Goal: Obtain resource: Obtain resource

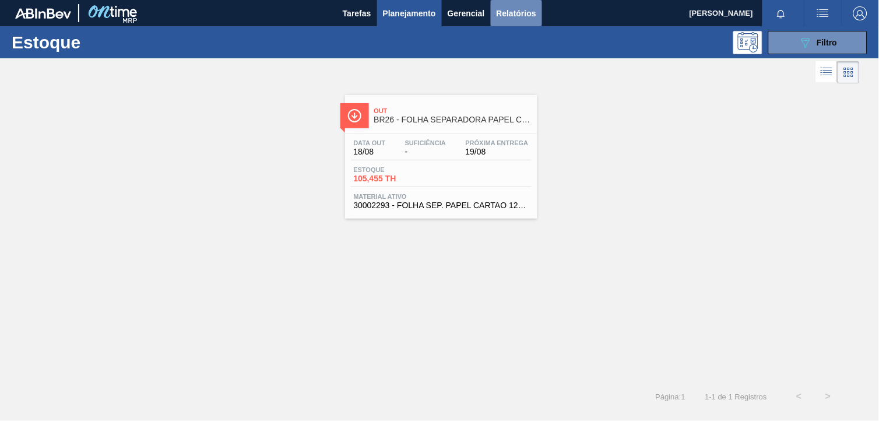
click at [502, 5] on button "Relatórios" at bounding box center [516, 13] width 51 height 26
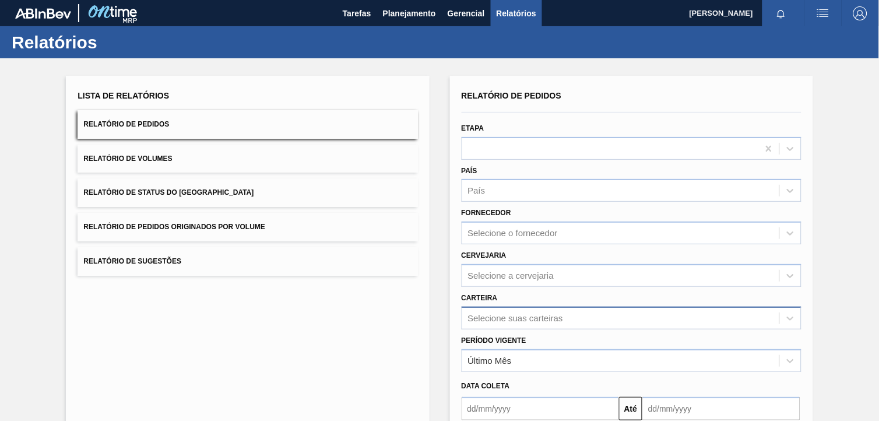
click at [544, 324] on div "Relatório de Pedidos Etapa País País Fornecedor Selecione o fornecedor Cervejar…" at bounding box center [631, 278] width 340 height 382
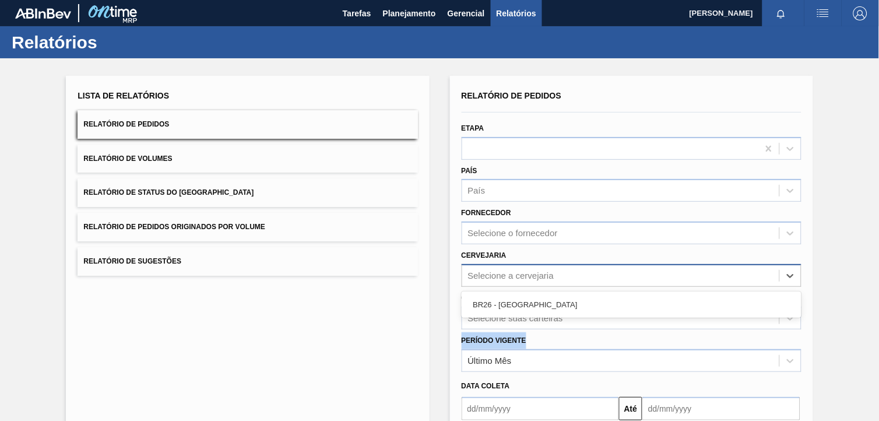
drag, startPoint x: 544, startPoint y: 324, endPoint x: 492, endPoint y: 266, distance: 78.0
click at [492, 267] on div "Selecione a cervejaria" at bounding box center [620, 275] width 317 height 17
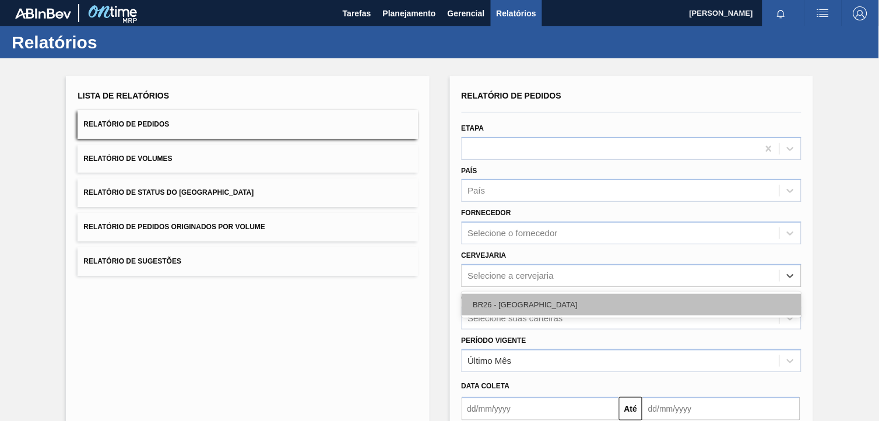
click at [505, 298] on div "BR26 - [GEOGRAPHIC_DATA]" at bounding box center [631, 305] width 340 height 22
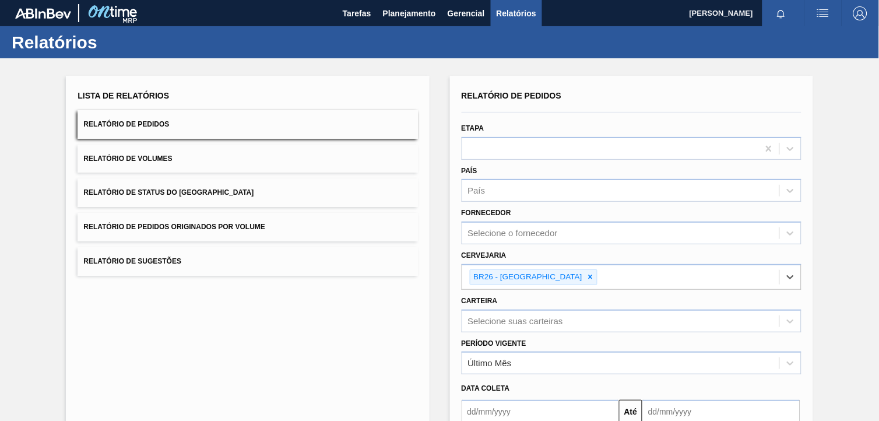
click at [514, 313] on div "Selecione suas carteiras" at bounding box center [631, 320] width 340 height 23
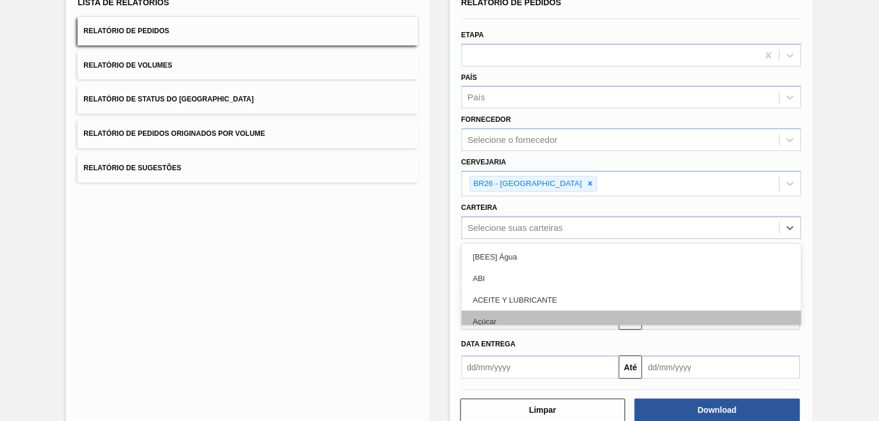
scroll to position [93, 0]
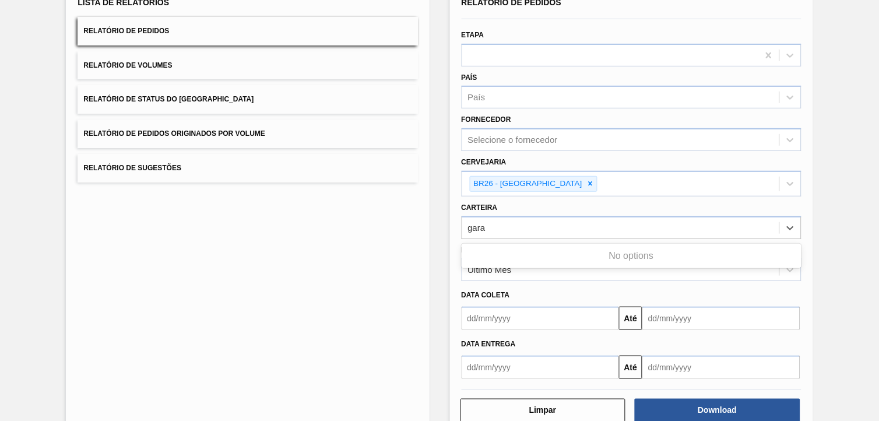
type input "gar"
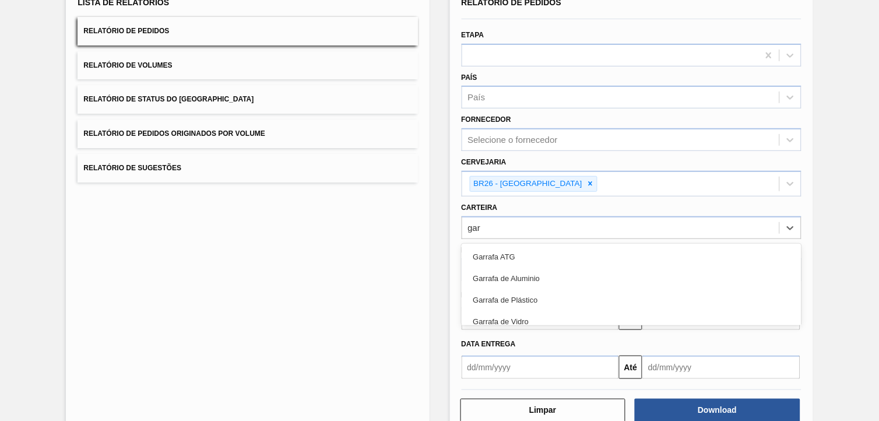
click at [500, 311] on div "Garrafa de Vidro" at bounding box center [631, 322] width 340 height 22
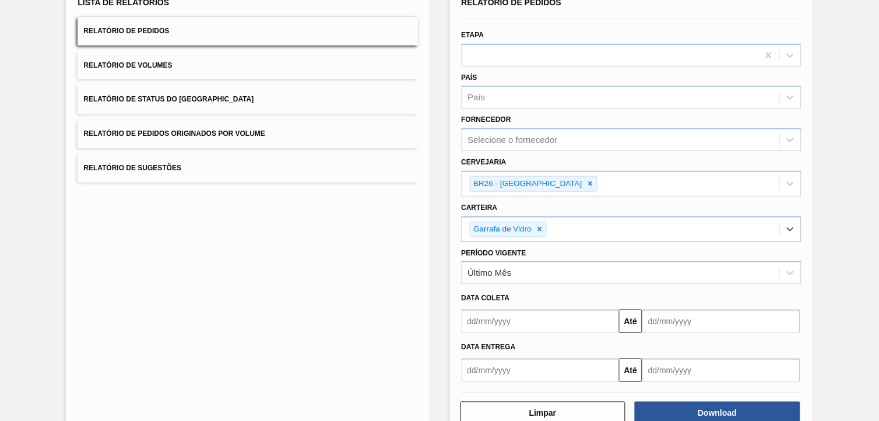
click at [502, 309] on input "text" at bounding box center [540, 320] width 158 height 23
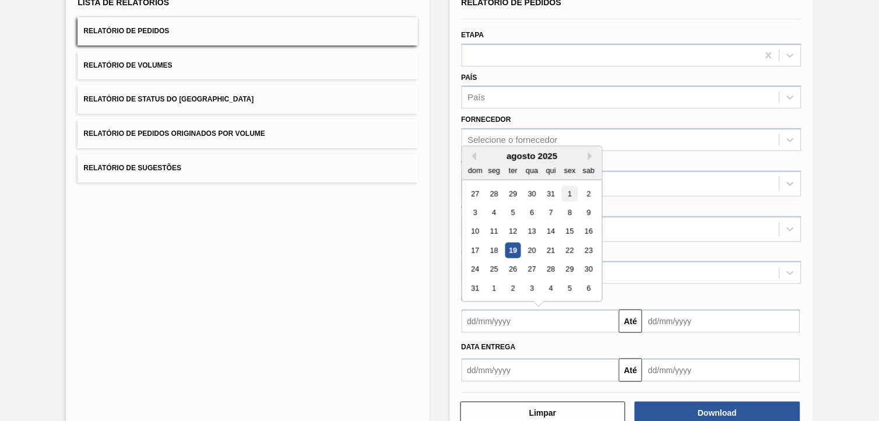
click at [571, 193] on div "1" at bounding box center [570, 194] width 16 height 16
type input "[DATE]"
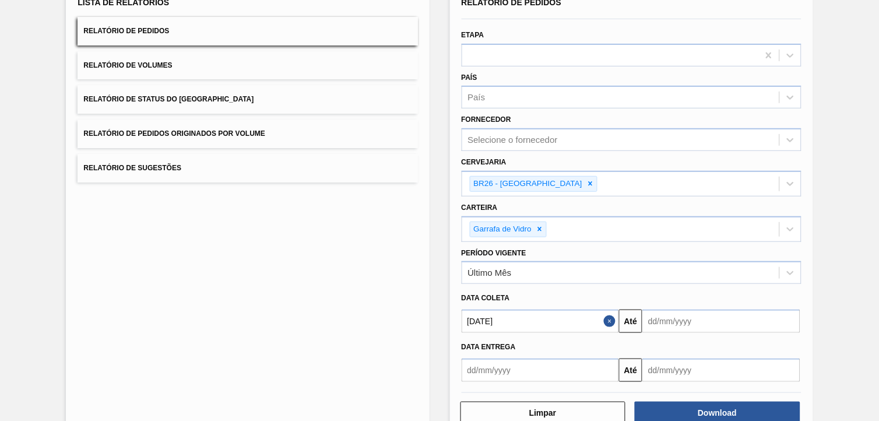
click at [676, 324] on input "text" at bounding box center [721, 320] width 158 height 23
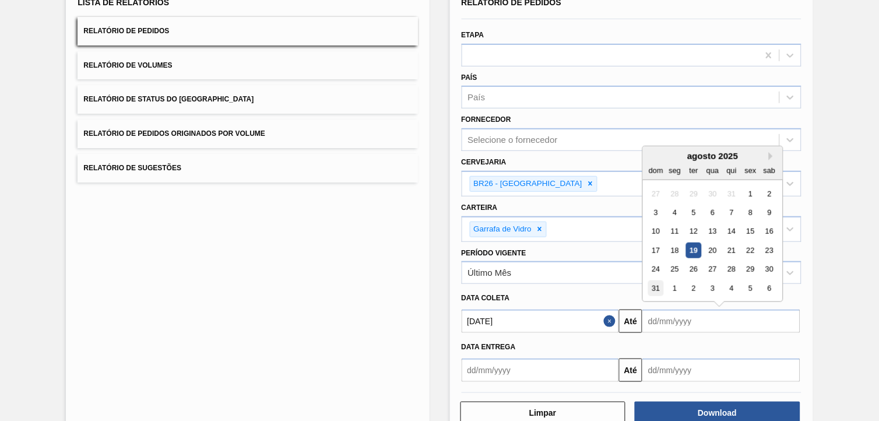
click at [654, 291] on div "31" at bounding box center [656, 288] width 16 height 16
type input "[DATE]"
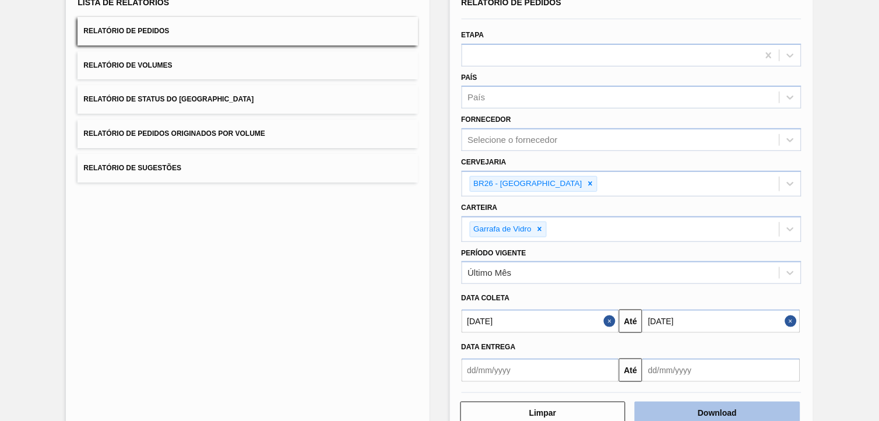
click at [694, 378] on button "Download" at bounding box center [716, 412] width 165 height 23
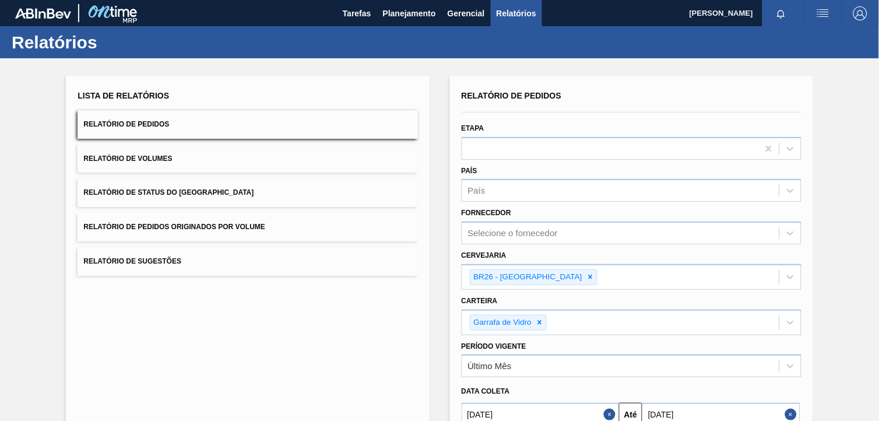
drag, startPoint x: 424, startPoint y: 13, endPoint x: 422, endPoint y: 33, distance: 19.4
click at [428, 14] on span "Planejamento" at bounding box center [409, 13] width 53 height 14
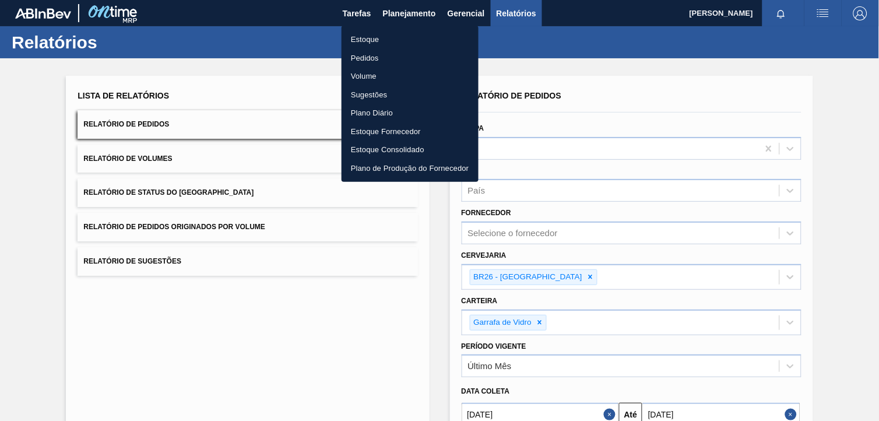
click at [409, 41] on li "Estoque" at bounding box center [409, 39] width 137 height 19
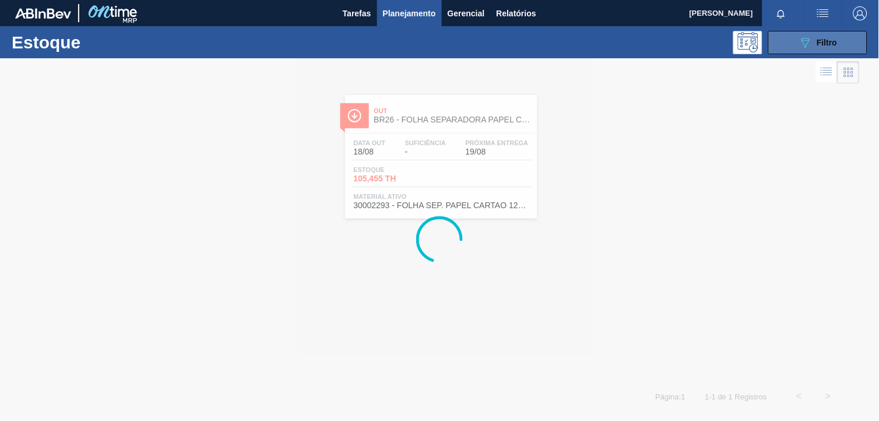
click at [791, 48] on icon "089F7B8B-B2A5-4AFE-B5C0-19BA573D28AC" at bounding box center [805, 43] width 14 height 14
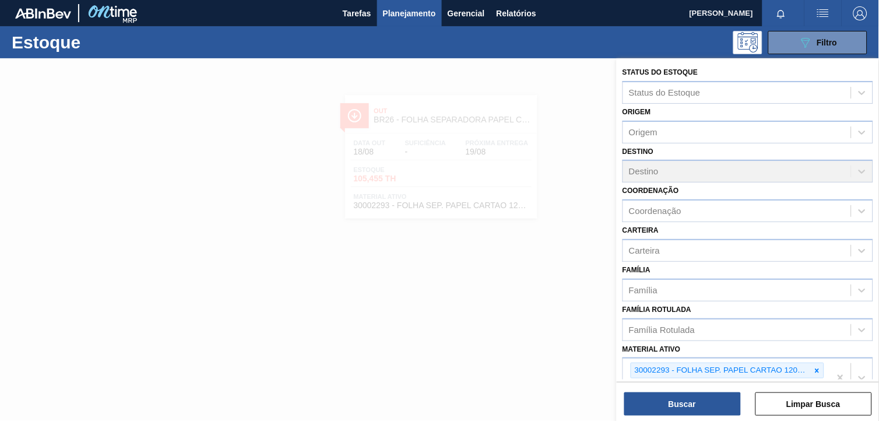
click at [791, 363] on div at bounding box center [816, 370] width 13 height 15
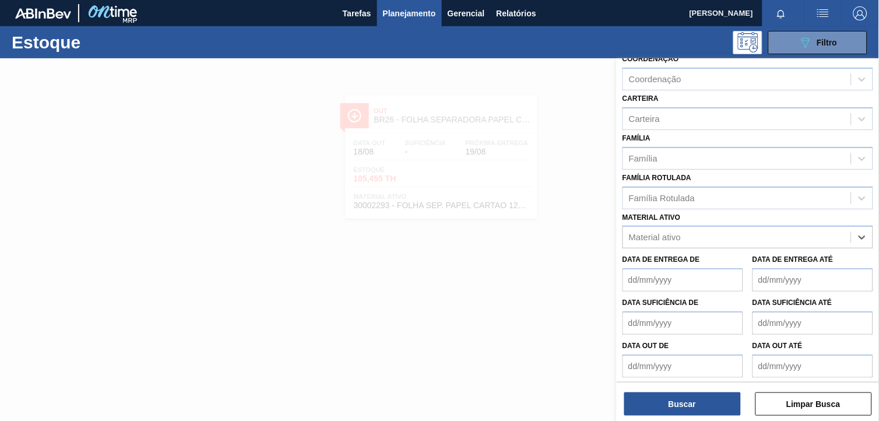
paste ativo "ROT BACK SPATEN 600 NIV 024 CX60MIL"
type ativo "ROT BACK SPATEN 600 NIV 024 CX60MIL"
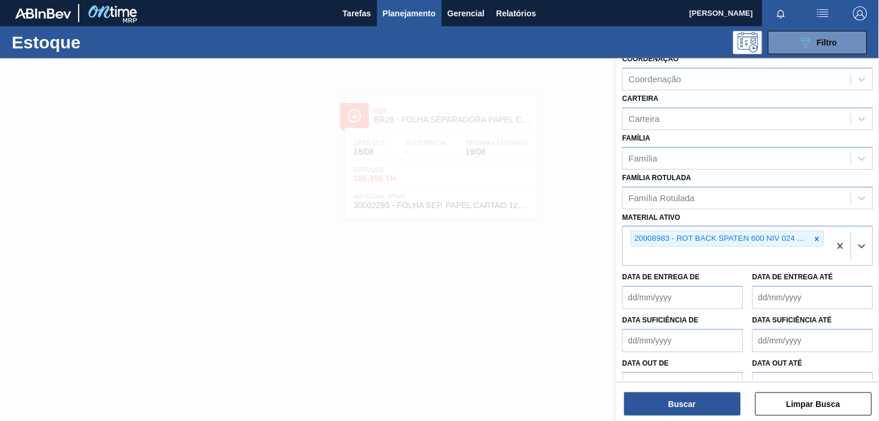
scroll to position [149, 0]
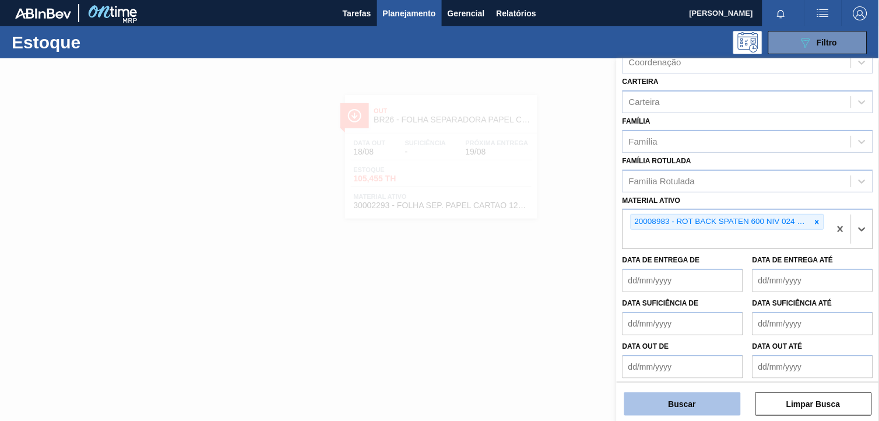
click at [693, 378] on button "Buscar" at bounding box center [682, 403] width 117 height 23
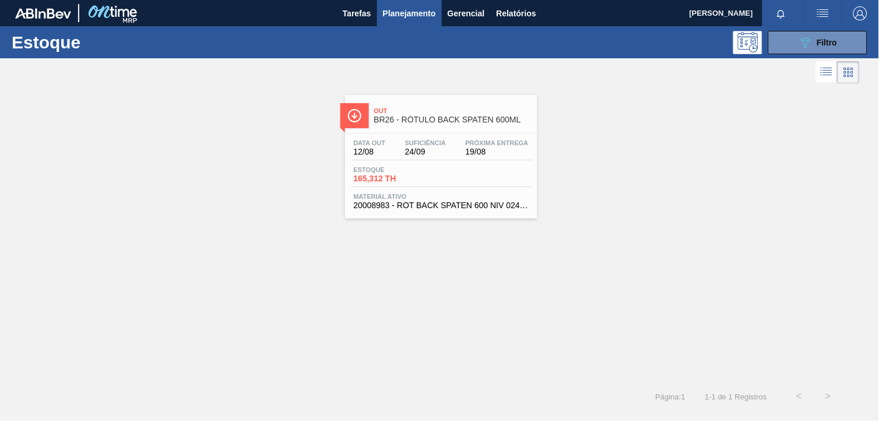
click at [433, 161] on div "Data out 12/08 Suficiência 24/09 Próxima Entrega 19/08 Estoque 165,312 TH Mater…" at bounding box center [441, 172] width 192 height 79
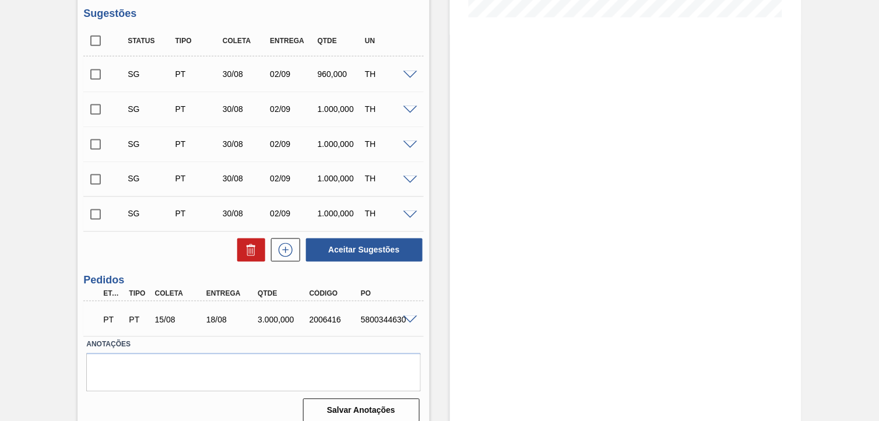
scroll to position [334, 0]
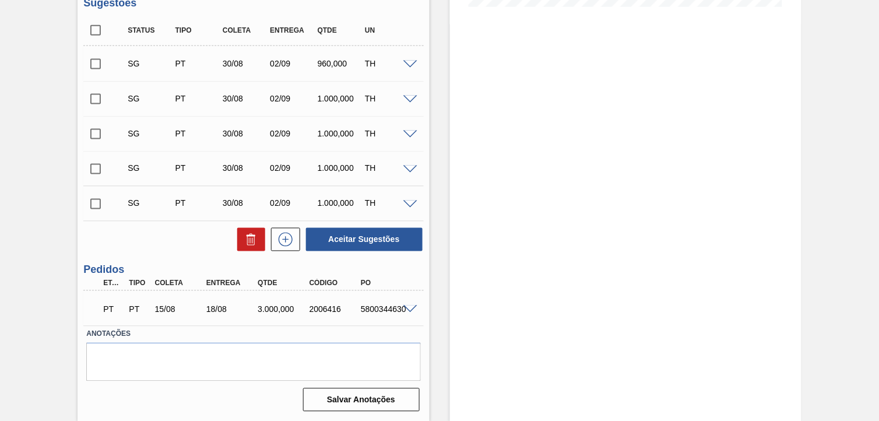
click at [408, 301] on div "PT PT 15/08 18/08 3.000,000 2006416 5800344630" at bounding box center [253, 308] width 340 height 29
click at [408, 305] on span at bounding box center [410, 309] width 14 height 9
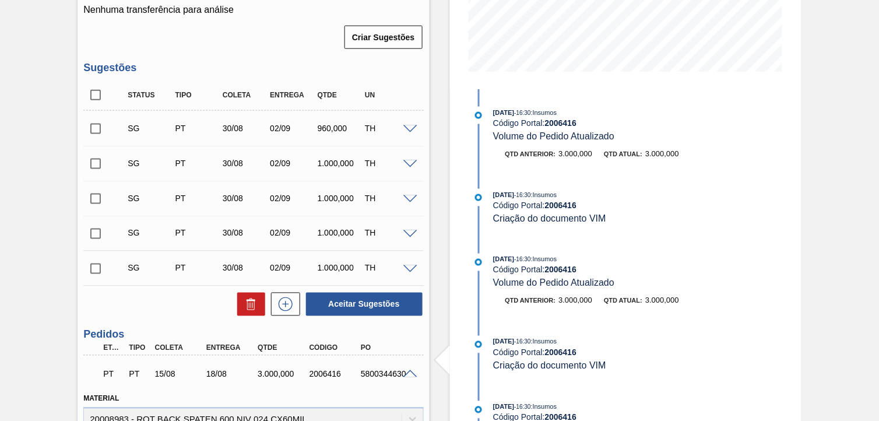
scroll to position [204, 0]
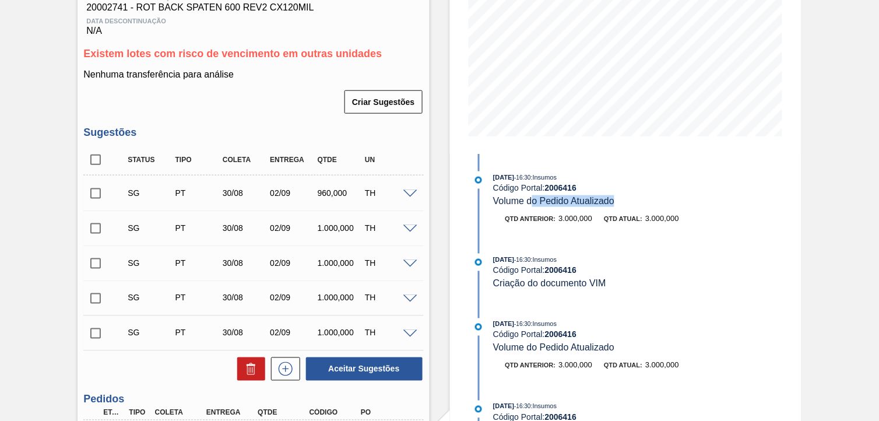
drag, startPoint x: 529, startPoint y: 204, endPoint x: 633, endPoint y: 202, distance: 103.7
click at [633, 202] on div "[DATE] 16:30 : Insumos Código Portal: 2006416 Volume do Pedido Atualizado" at bounding box center [631, 189] width 277 height 36
drag, startPoint x: 633, startPoint y: 202, endPoint x: 653, endPoint y: 194, distance: 22.0
click at [653, 194] on div "[DATE] 16:30 : Insumos Código Portal: 2006416 Volume do Pedido Atualizado" at bounding box center [631, 189] width 277 height 36
